Goal: Information Seeking & Learning: Learn about a topic

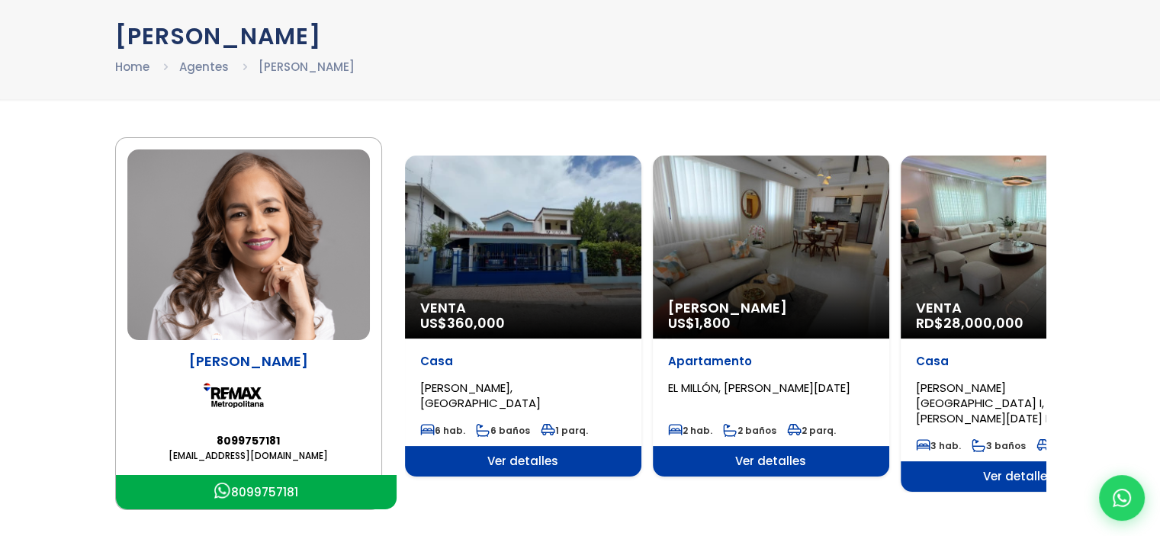
scroll to position [76, 0]
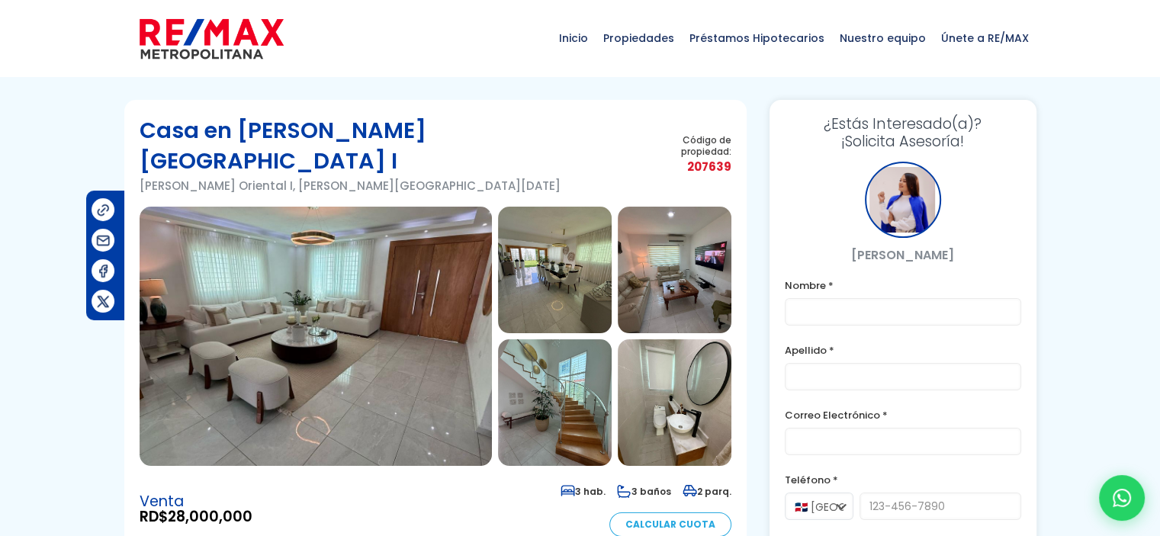
click at [586, 246] on img at bounding box center [555, 270] width 114 height 127
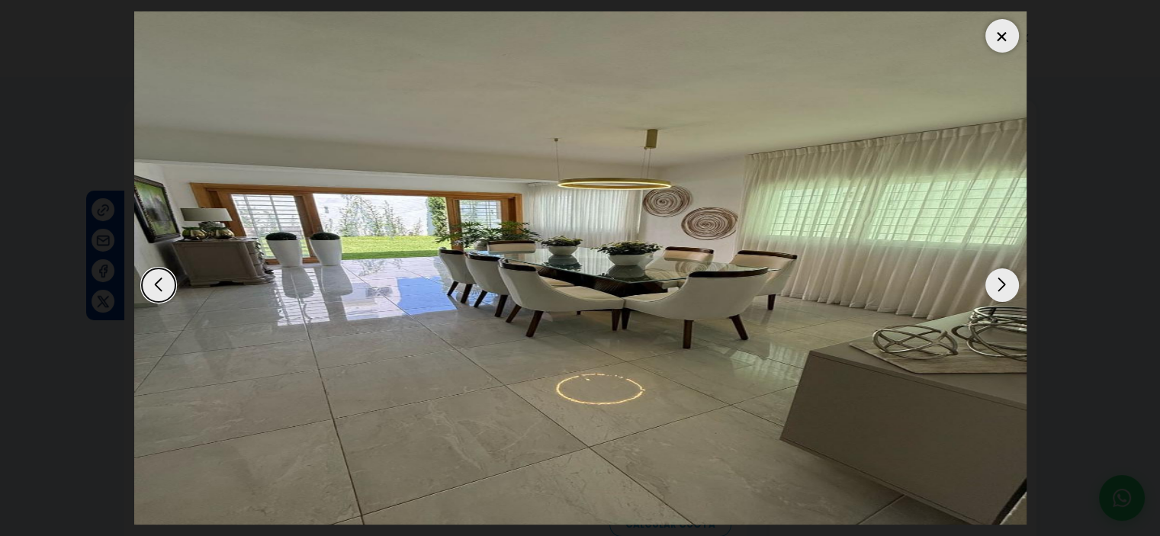
click at [1008, 289] on div "Next slide" at bounding box center [1002, 285] width 34 height 34
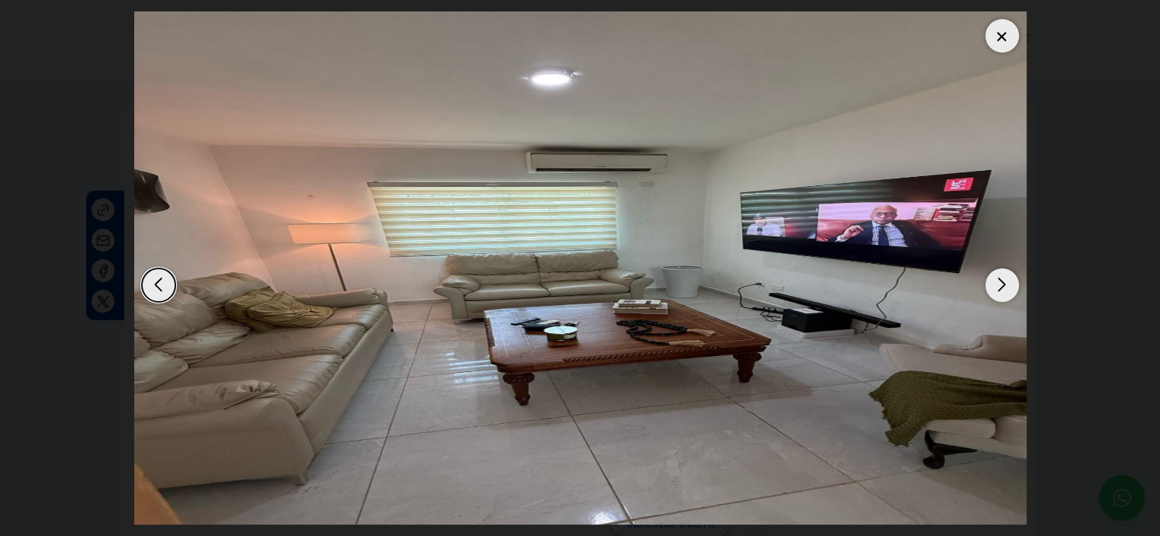
click at [1008, 289] on div "Next slide" at bounding box center [1002, 285] width 34 height 34
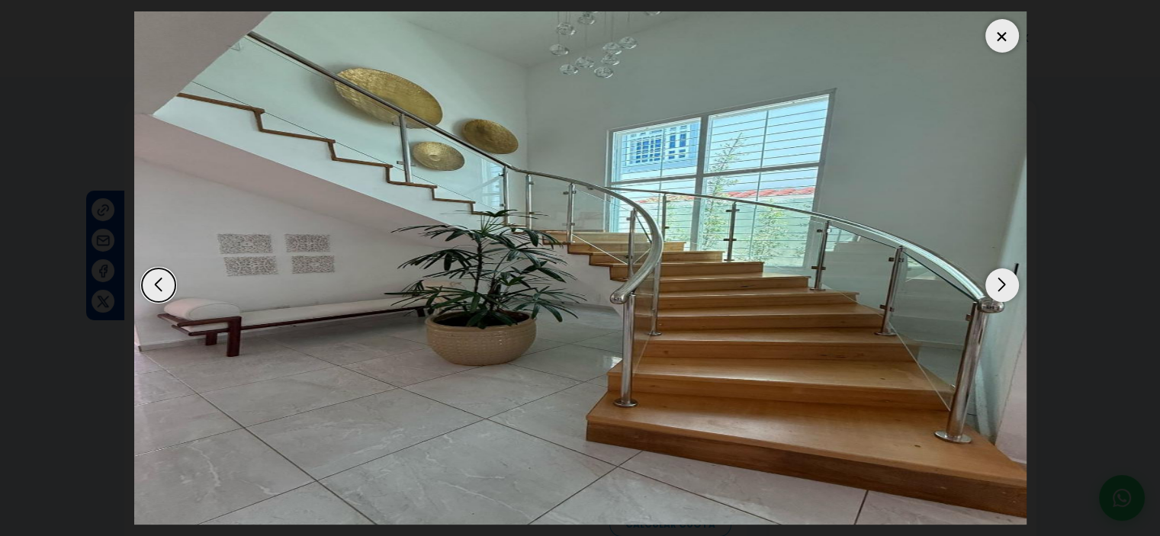
click at [1008, 289] on div "Next slide" at bounding box center [1002, 285] width 34 height 34
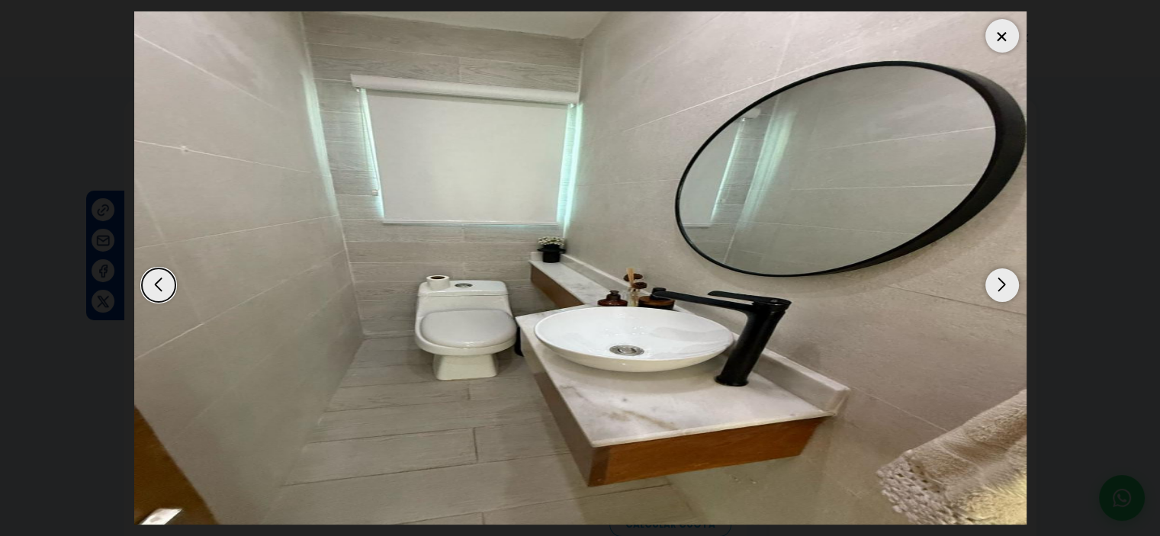
click at [1008, 289] on div "Next slide" at bounding box center [1002, 285] width 34 height 34
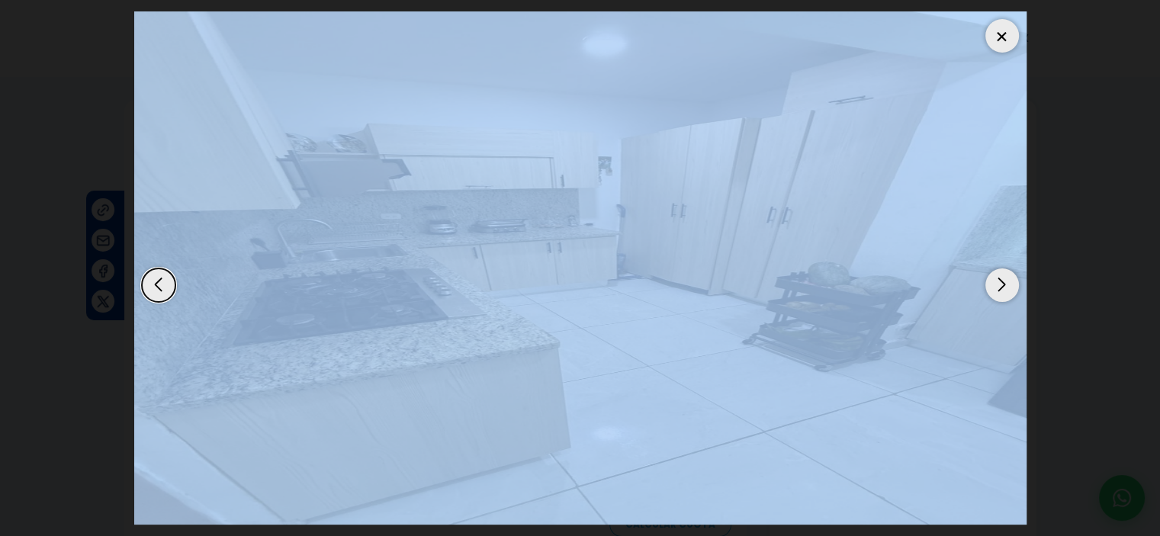
click at [1008, 289] on div "Next slide" at bounding box center [1002, 285] width 34 height 34
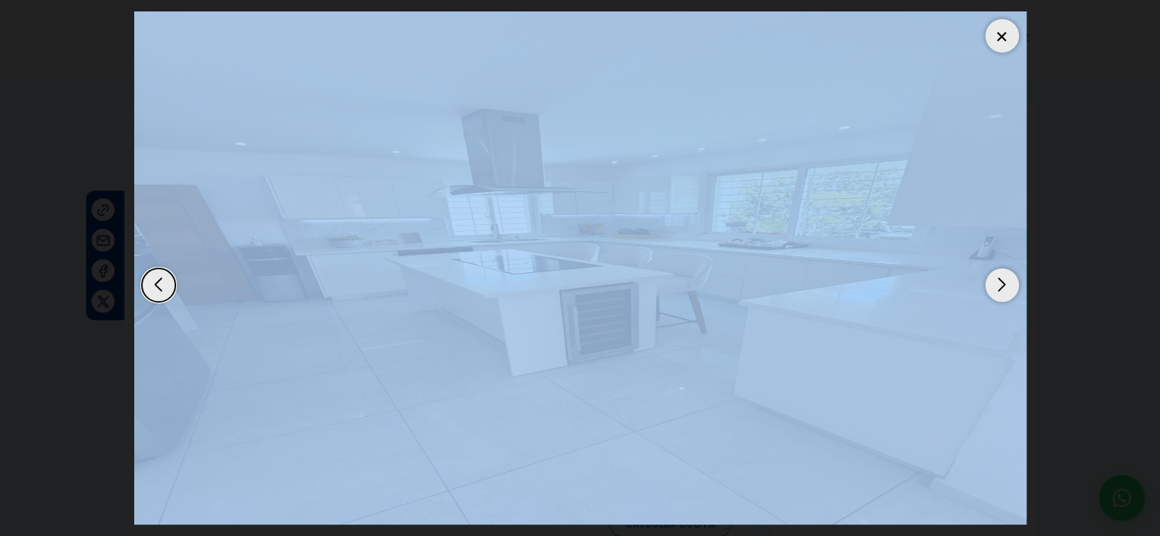
click at [1008, 289] on div "Next slide" at bounding box center [1002, 285] width 34 height 34
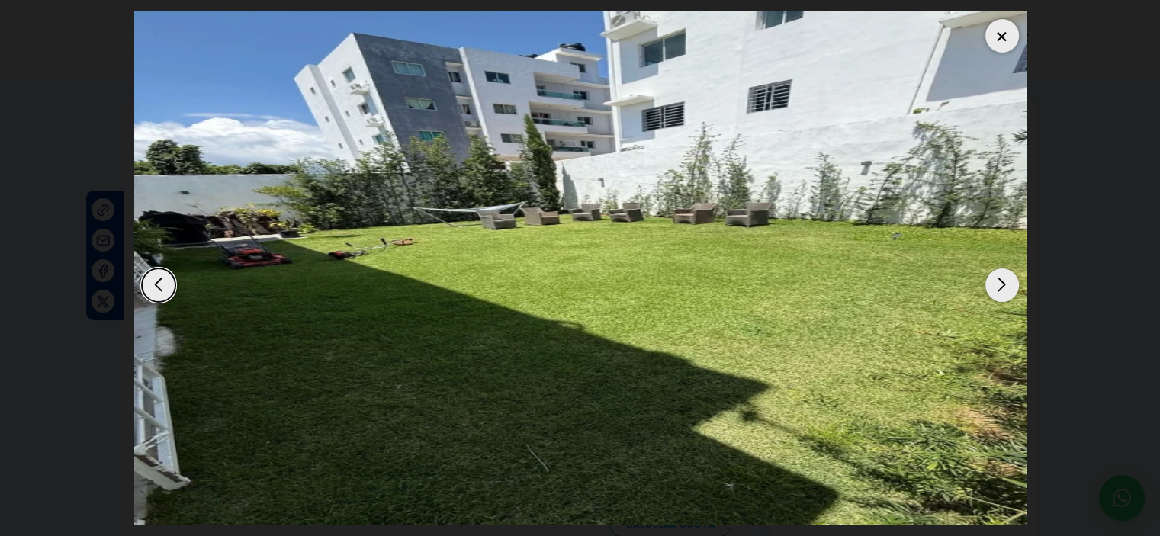
click at [1008, 289] on div "Next slide" at bounding box center [1002, 285] width 34 height 34
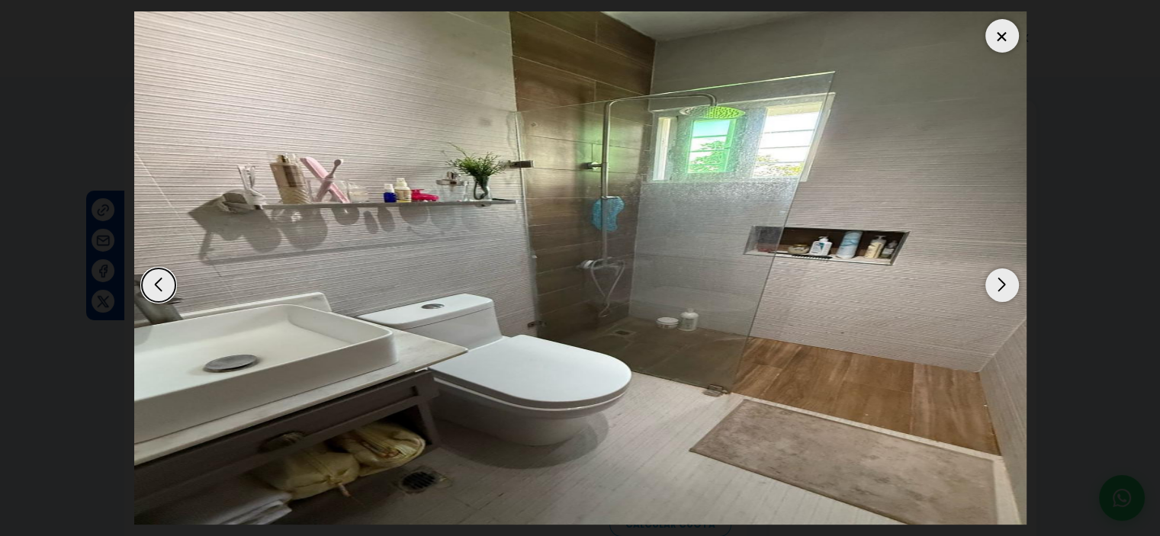
click at [1008, 289] on div "Next slide" at bounding box center [1002, 285] width 34 height 34
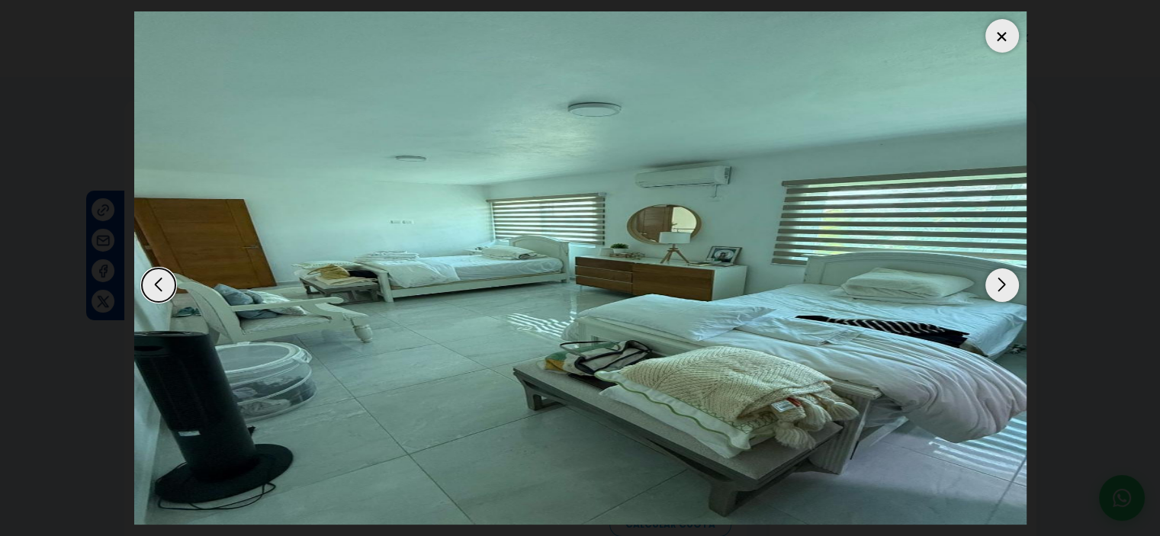
click at [1008, 289] on div "Next slide" at bounding box center [1002, 285] width 34 height 34
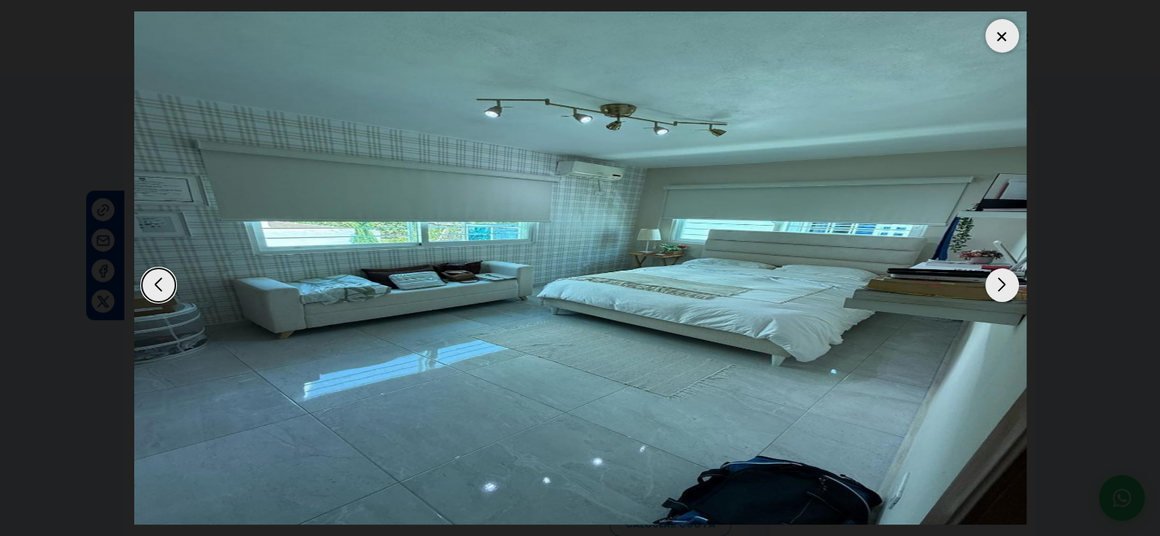
click at [1008, 289] on div "Next slide" at bounding box center [1002, 285] width 34 height 34
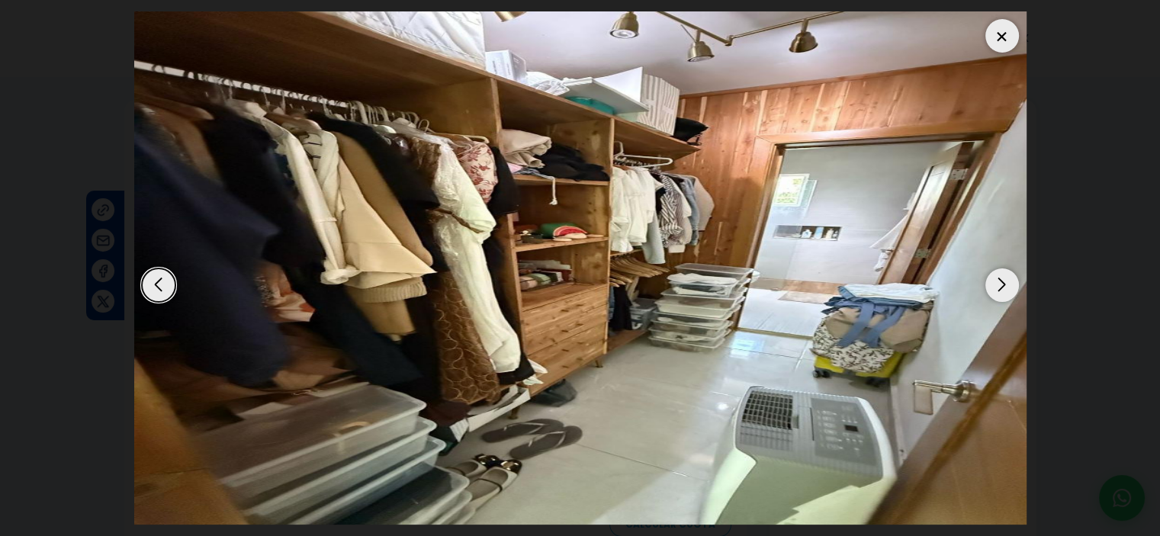
click at [1008, 289] on div "Next slide" at bounding box center [1002, 285] width 34 height 34
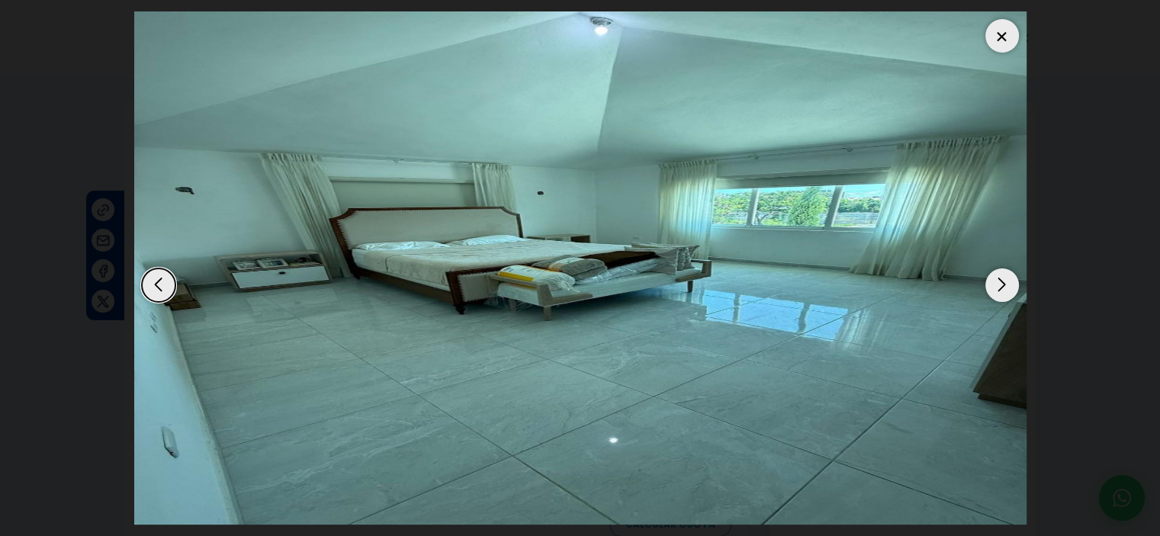
click at [1008, 289] on div "Next slide" at bounding box center [1002, 285] width 34 height 34
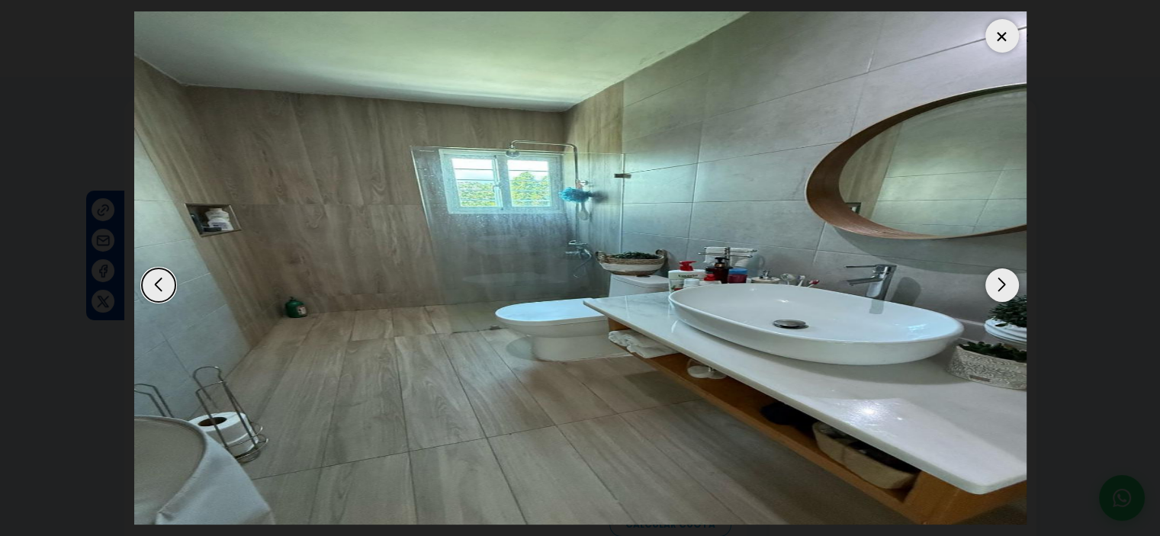
click at [1008, 289] on div "Next slide" at bounding box center [1002, 285] width 34 height 34
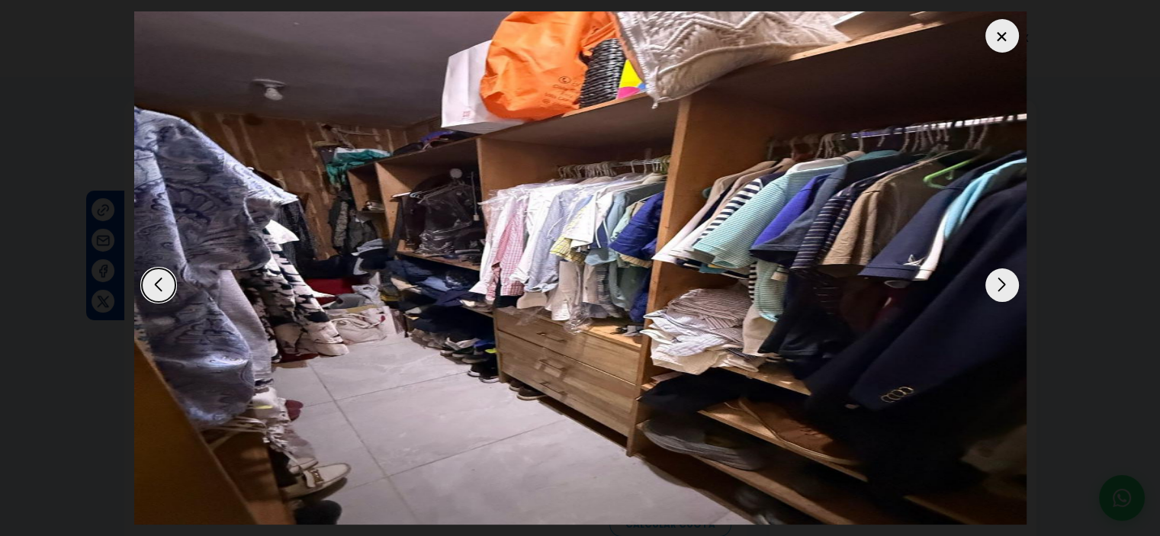
click at [1008, 289] on div "Next slide" at bounding box center [1002, 285] width 34 height 34
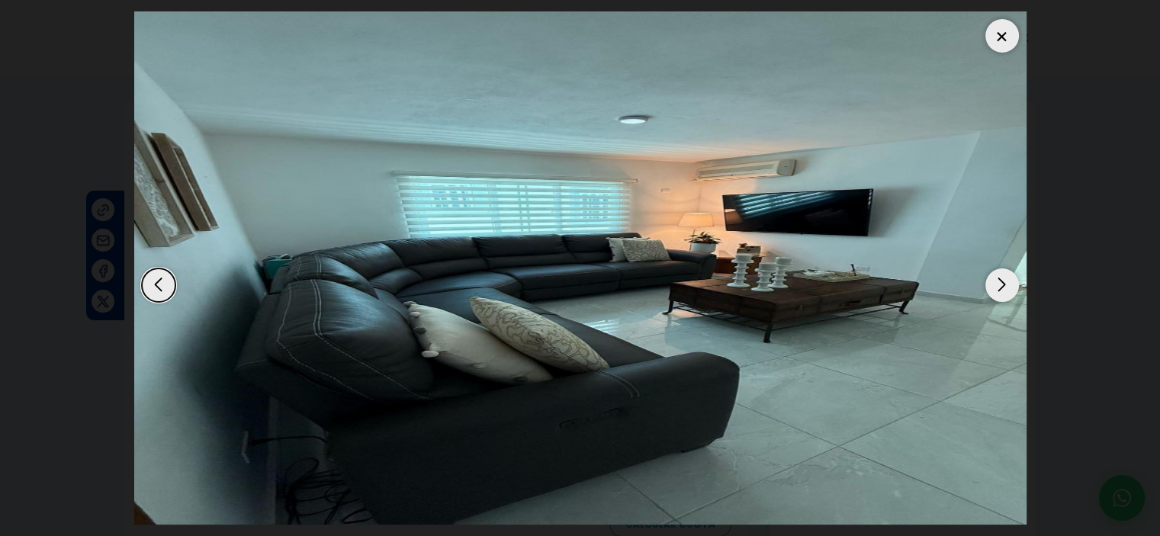
click at [1008, 289] on div "Next slide" at bounding box center [1002, 285] width 34 height 34
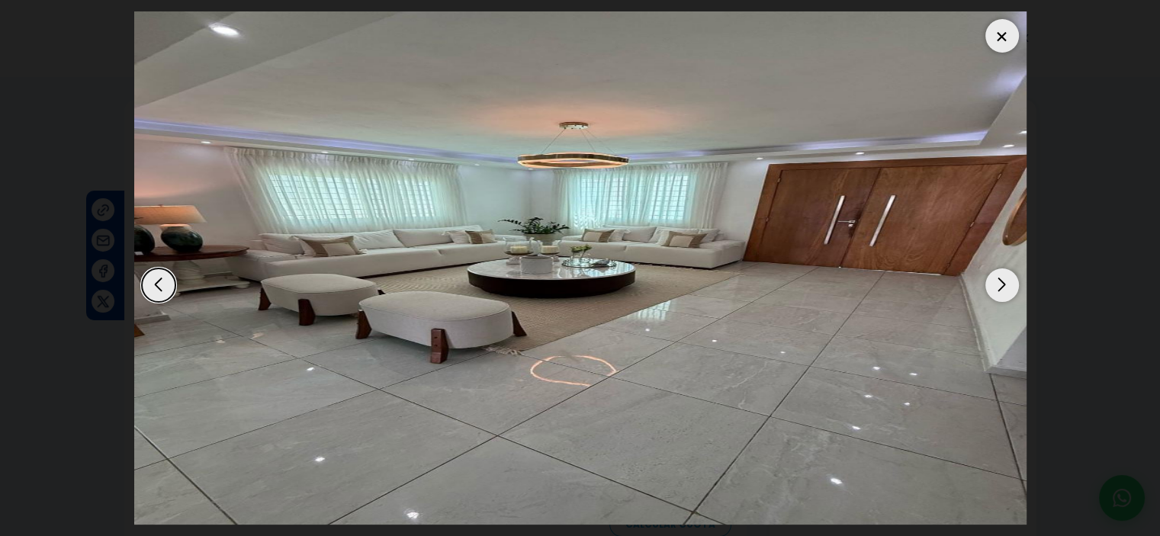
click at [1008, 289] on div "Next slide" at bounding box center [1002, 285] width 34 height 34
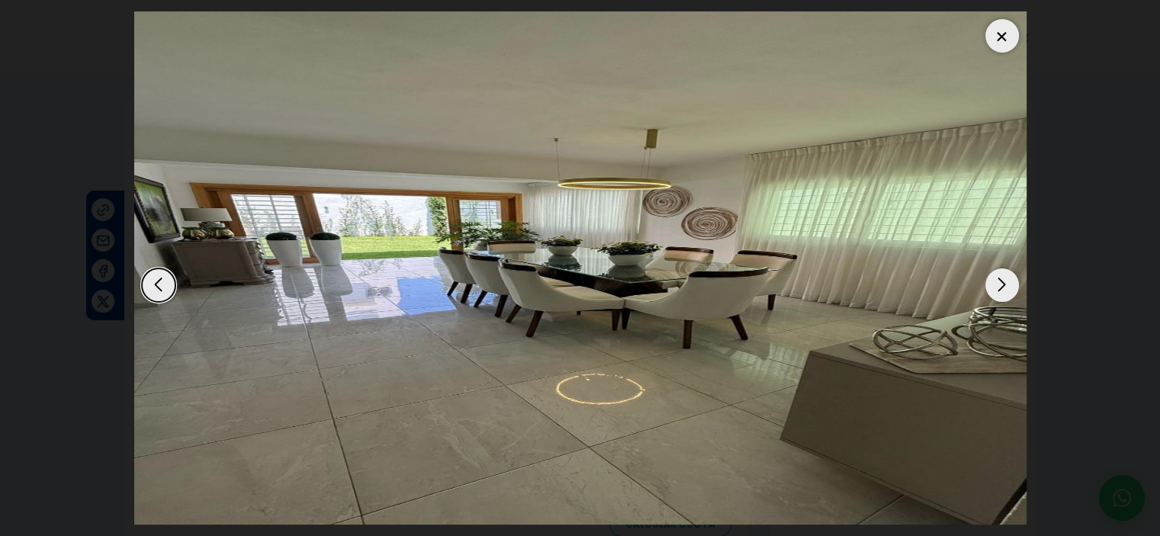
click at [1008, 289] on div "Next slide" at bounding box center [1002, 285] width 34 height 34
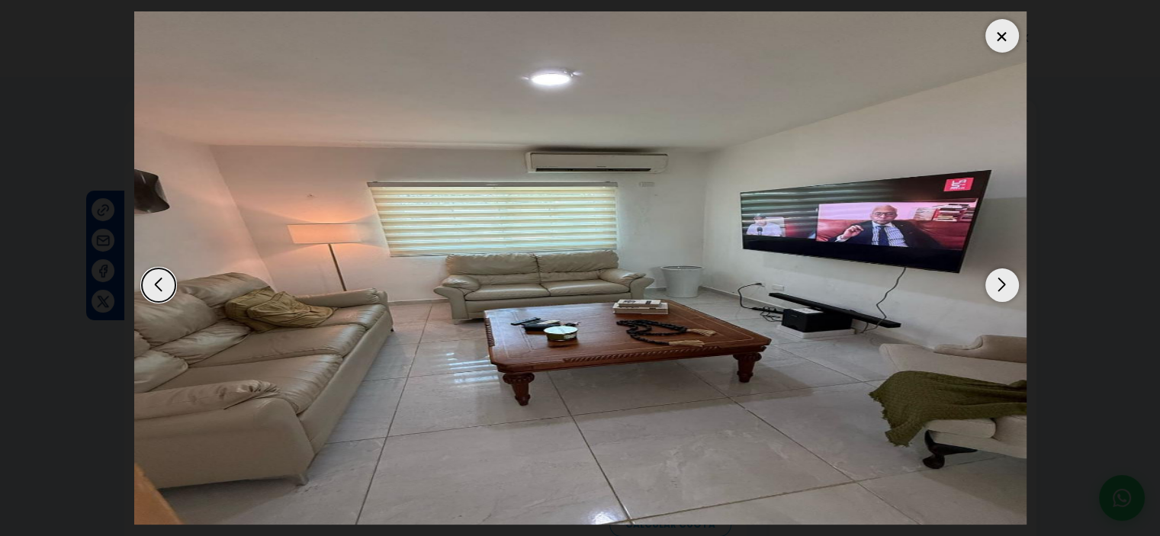
click at [1008, 289] on div "Next slide" at bounding box center [1002, 285] width 34 height 34
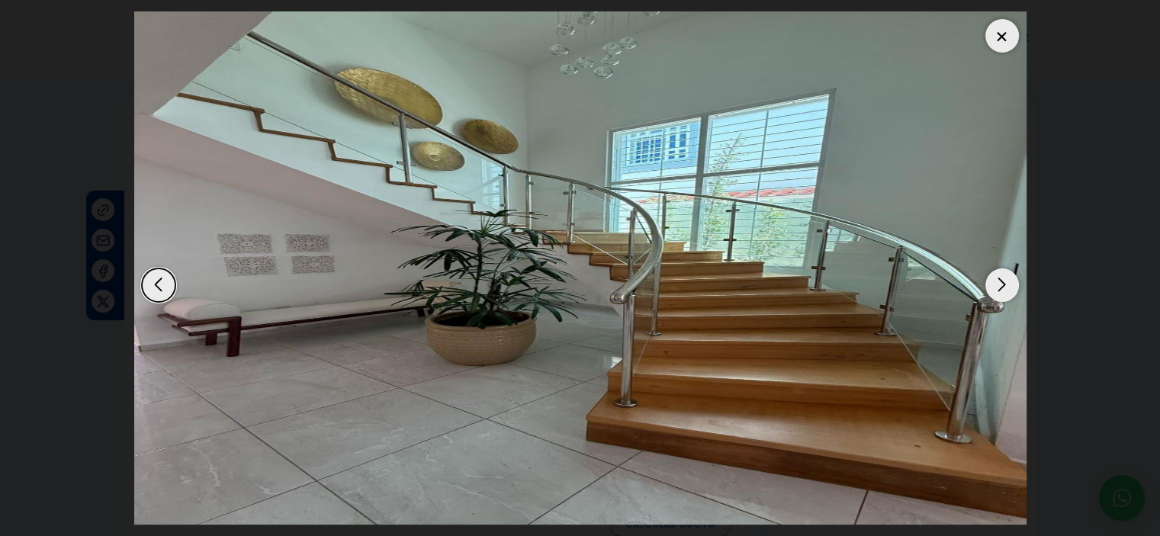
click at [1012, 288] on div "Next slide" at bounding box center [1002, 285] width 34 height 34
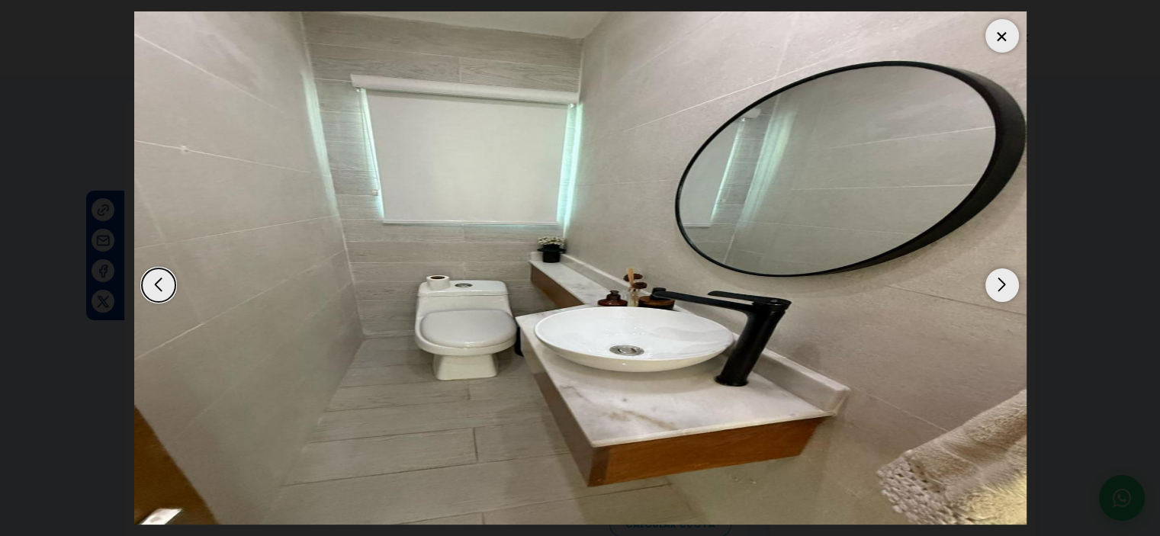
click at [1012, 288] on div "Next slide" at bounding box center [1002, 285] width 34 height 34
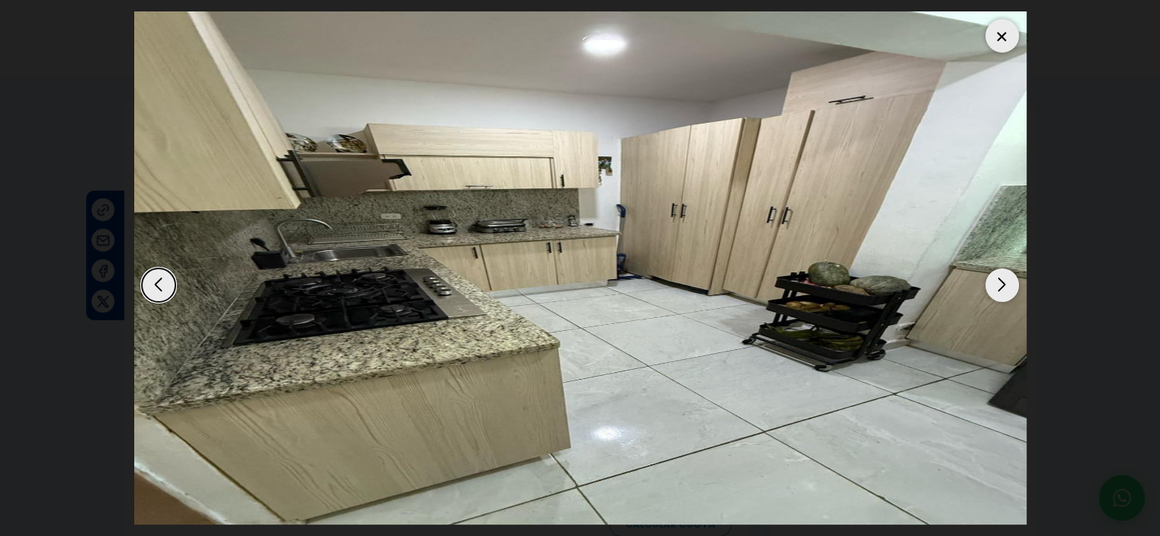
click at [1012, 288] on div "Next slide" at bounding box center [1002, 285] width 34 height 34
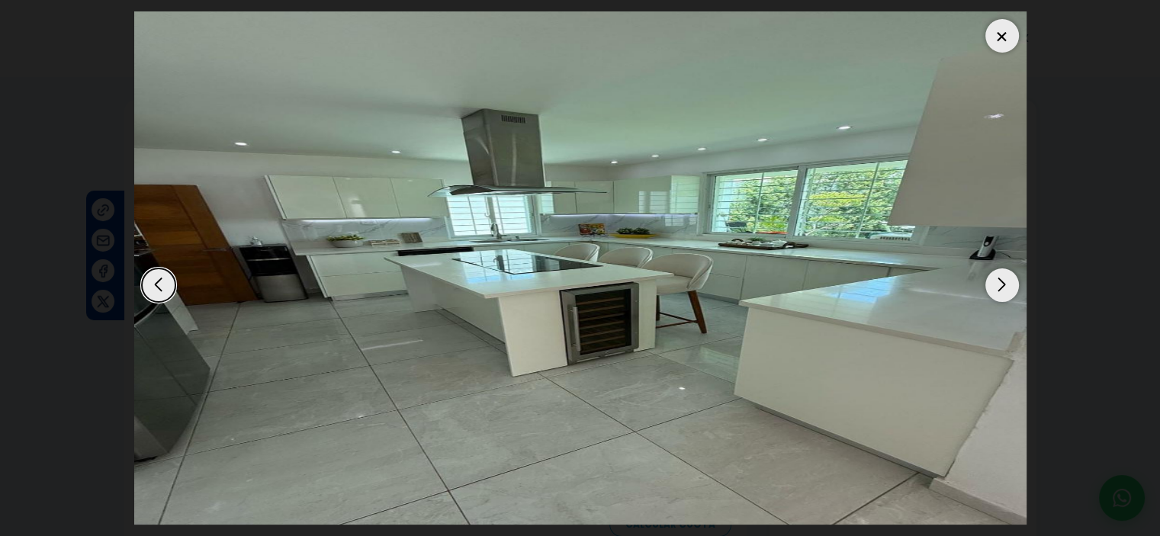
click at [1012, 288] on div "Next slide" at bounding box center [1002, 285] width 34 height 34
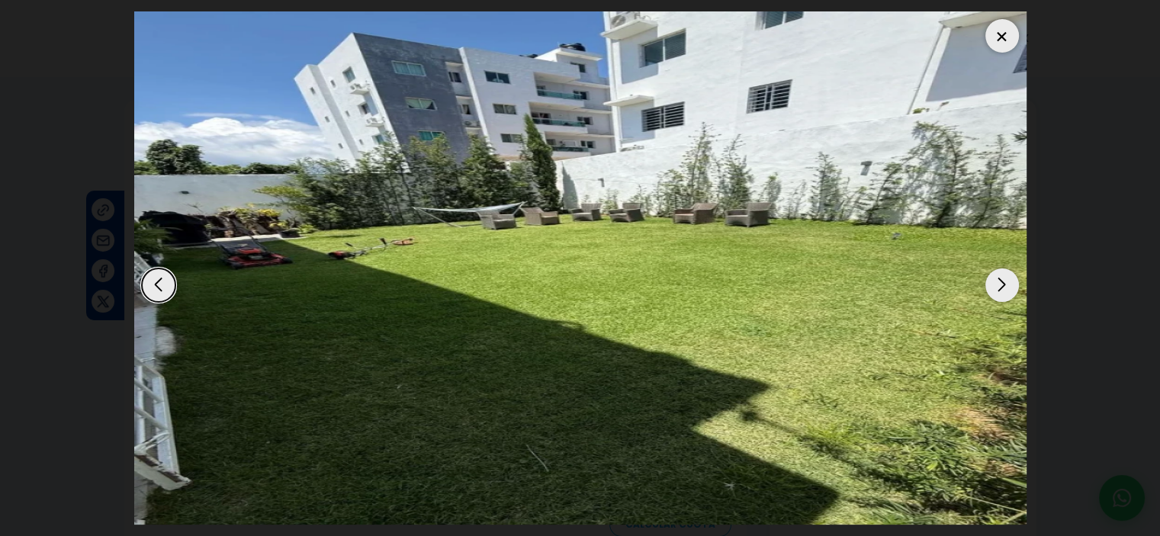
click at [1004, 283] on div "Next slide" at bounding box center [1002, 285] width 34 height 34
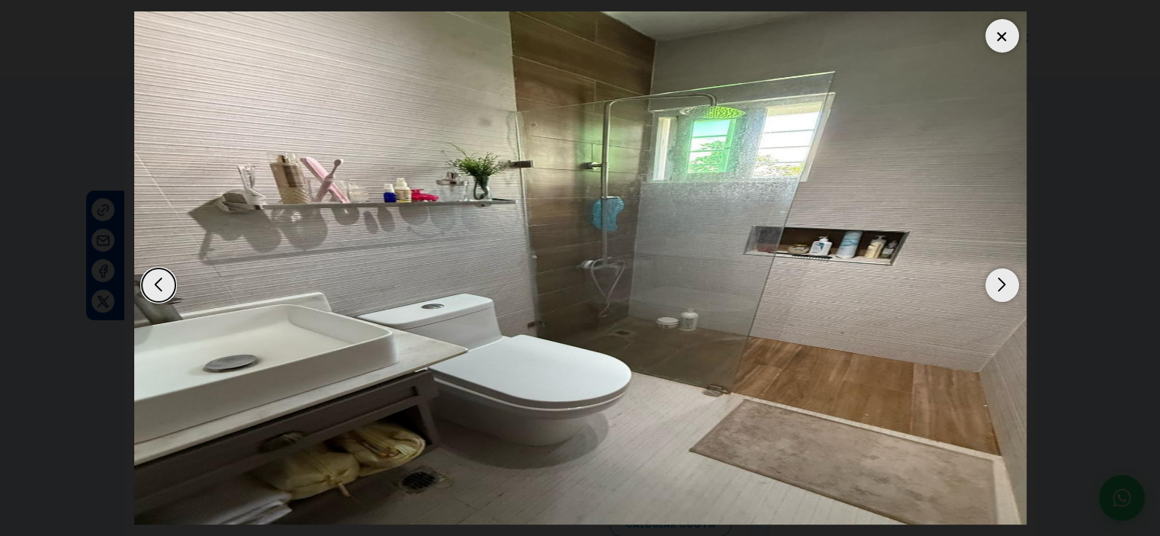
click at [1004, 284] on div "Next slide" at bounding box center [1002, 285] width 34 height 34
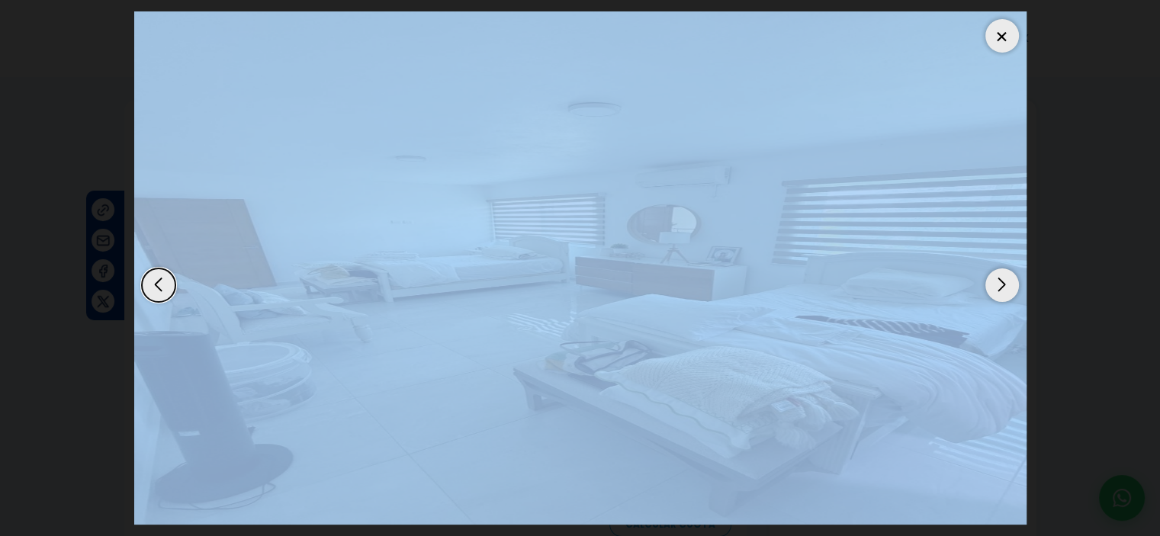
click at [1004, 284] on div "Next slide" at bounding box center [1002, 285] width 34 height 34
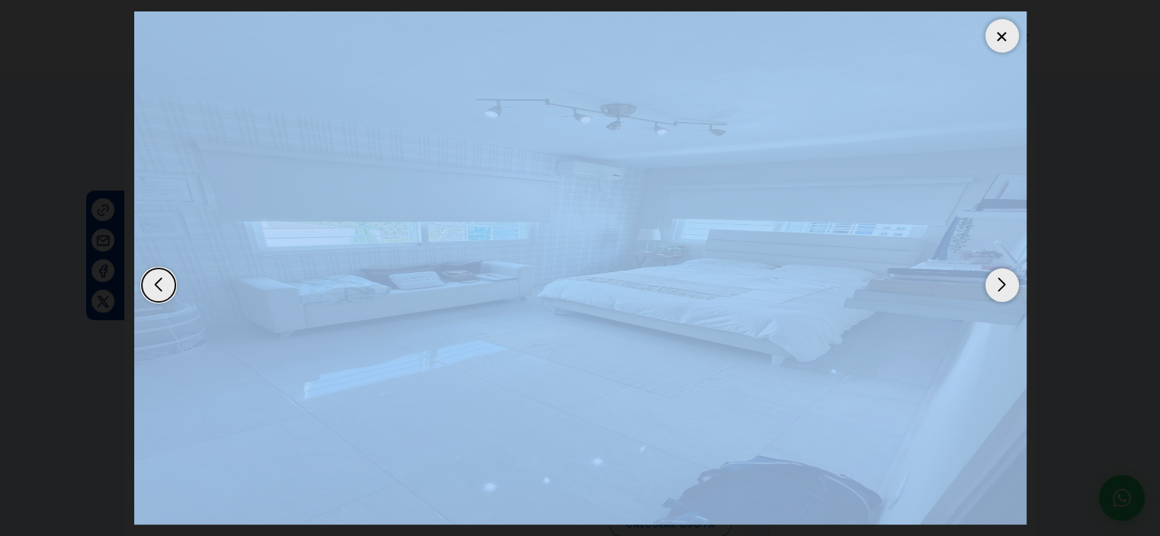
click at [1004, 284] on div "Next slide" at bounding box center [1002, 285] width 34 height 34
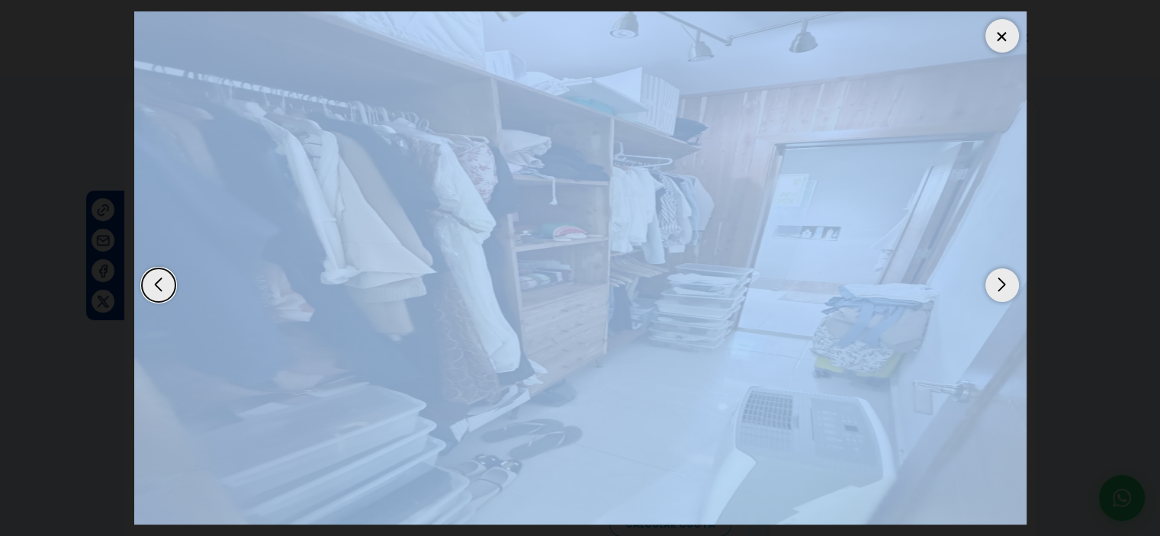
click at [1004, 284] on div "Next slide" at bounding box center [1002, 285] width 34 height 34
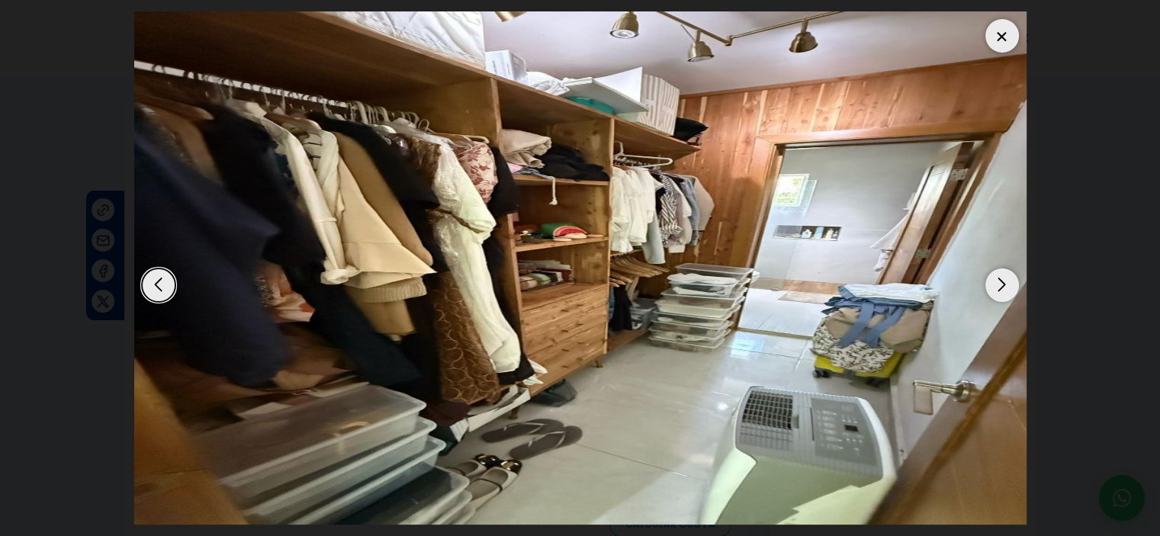
click at [1004, 284] on div "Next slide" at bounding box center [1002, 285] width 34 height 34
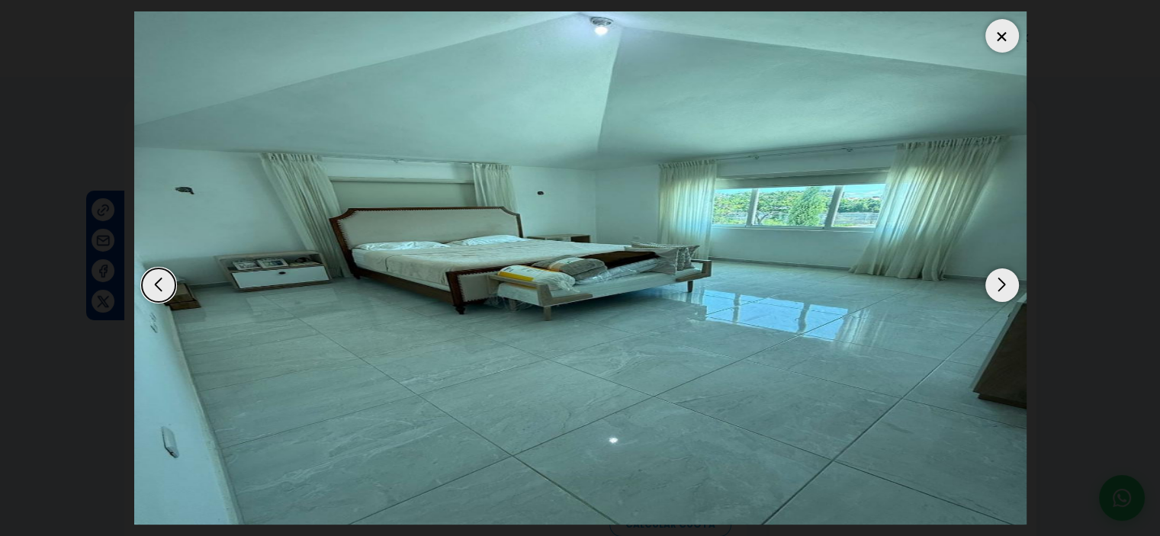
click at [1004, 286] on div "Next slide" at bounding box center [1002, 285] width 34 height 34
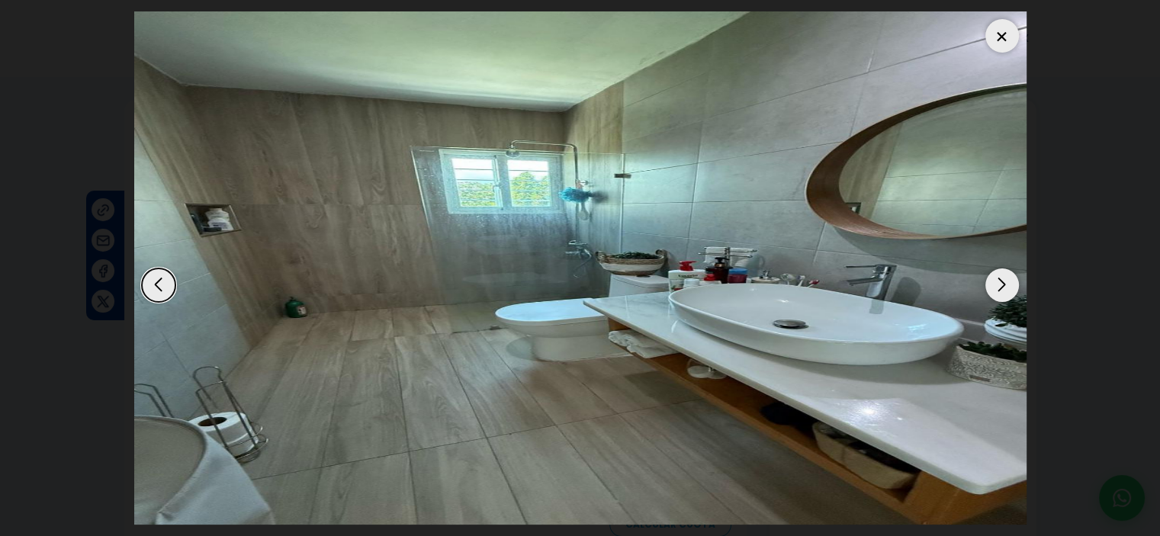
click at [1004, 286] on div "Next slide" at bounding box center [1002, 285] width 34 height 34
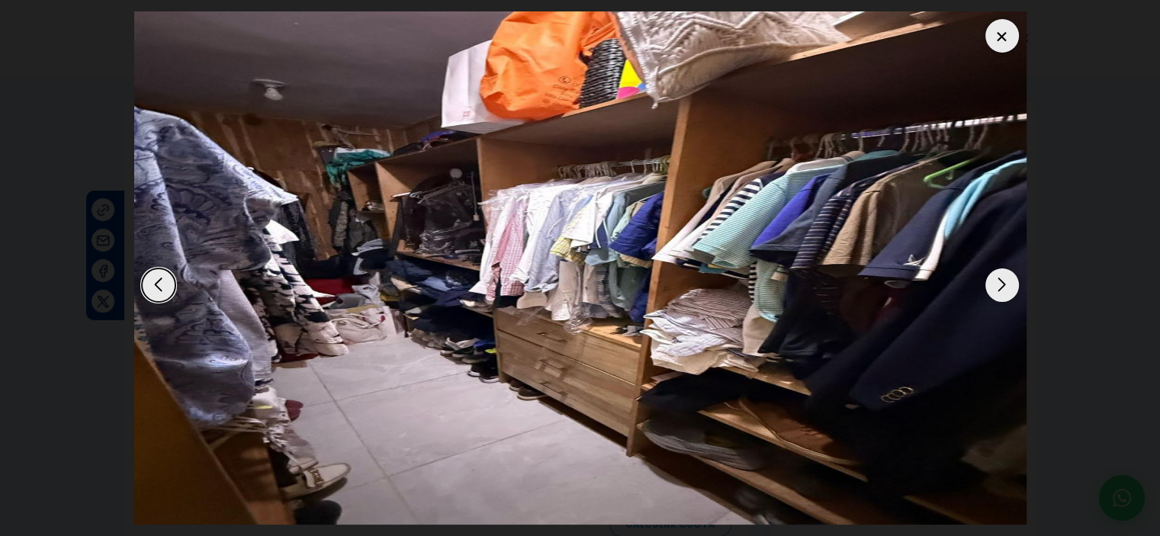
click at [1004, 286] on div "Next slide" at bounding box center [1002, 285] width 34 height 34
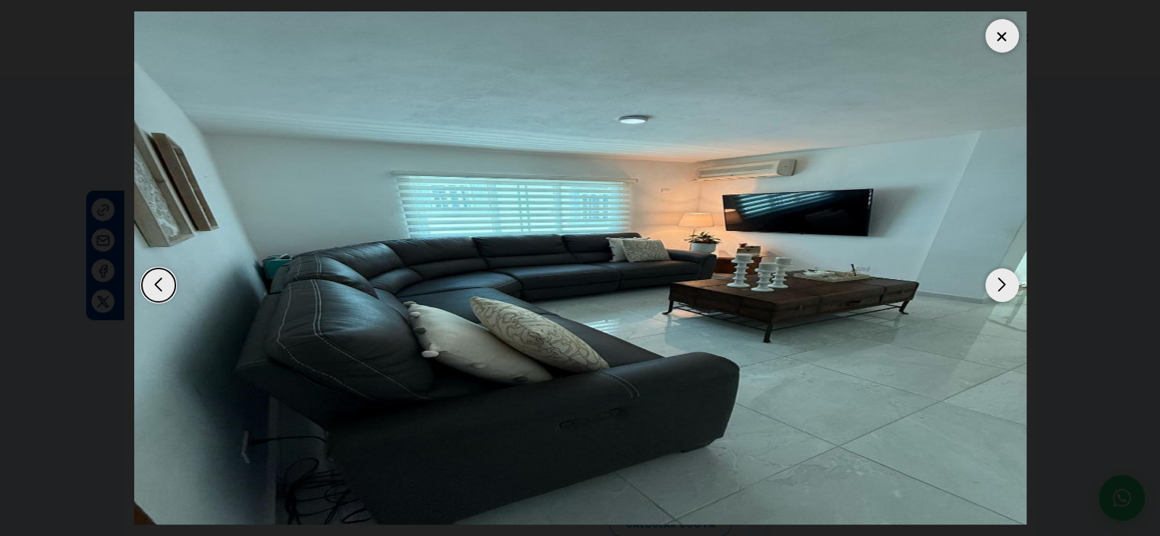
click at [1004, 288] on div "Next slide" at bounding box center [1002, 285] width 34 height 34
